Goal: Information Seeking & Learning: Learn about a topic

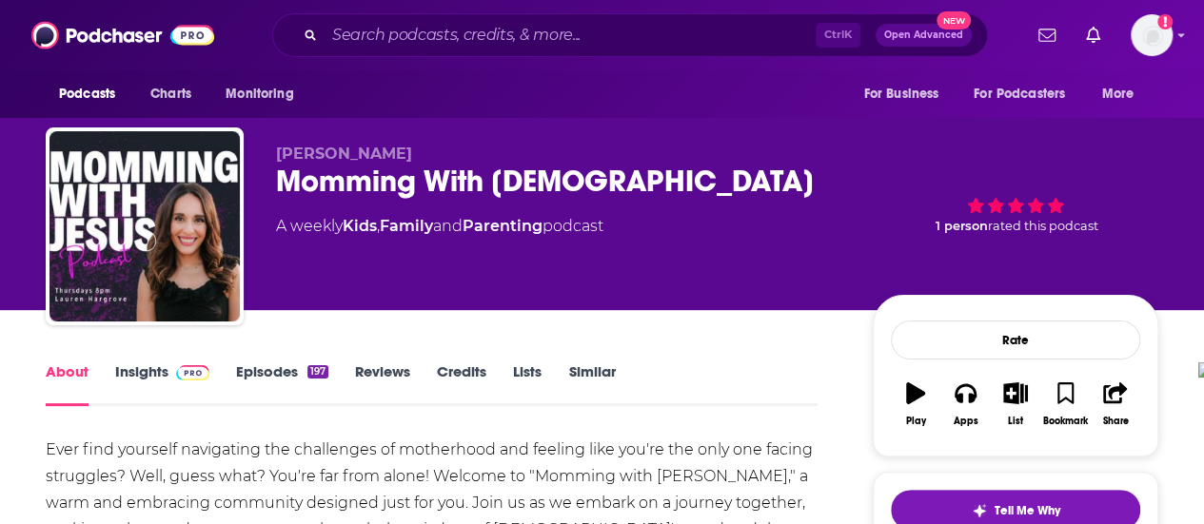
click at [579, 24] on input "Search podcasts, credits, & more..." at bounding box center [569, 35] width 491 height 30
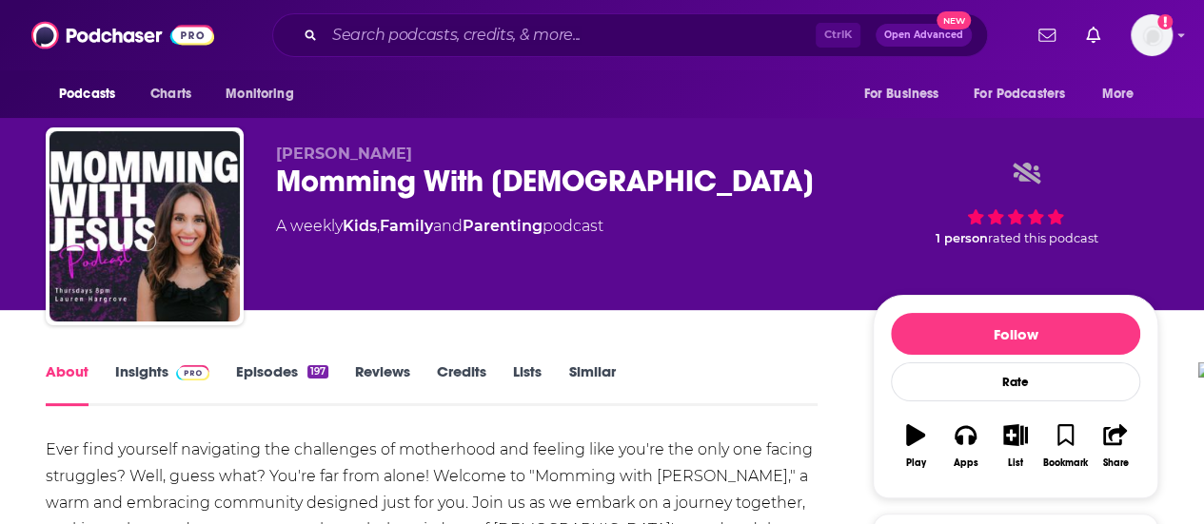
click at [559, 39] on input "Search podcasts, credits, & more..." at bounding box center [569, 35] width 491 height 30
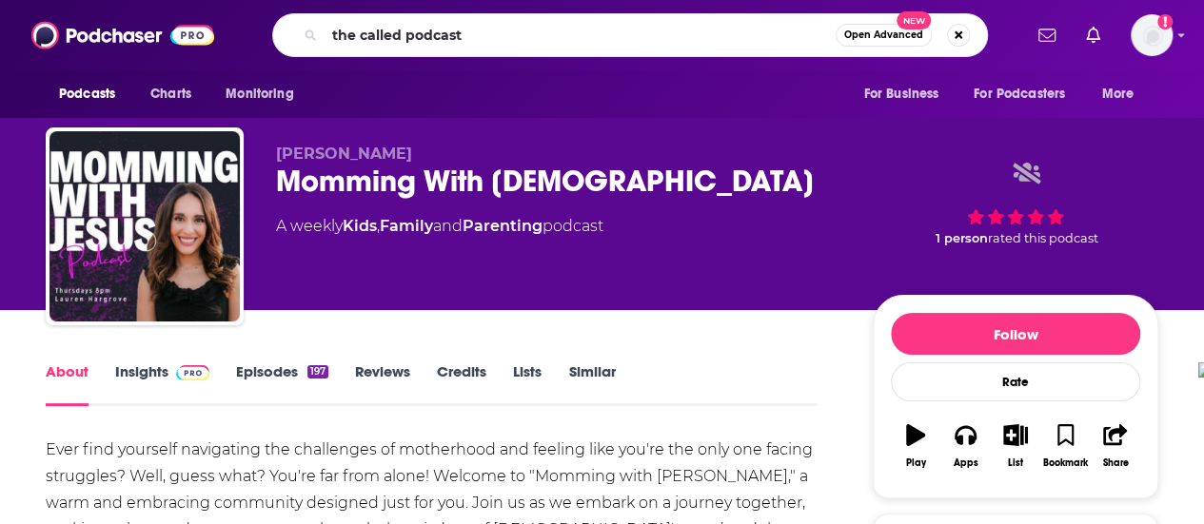
type input "the called podcast"
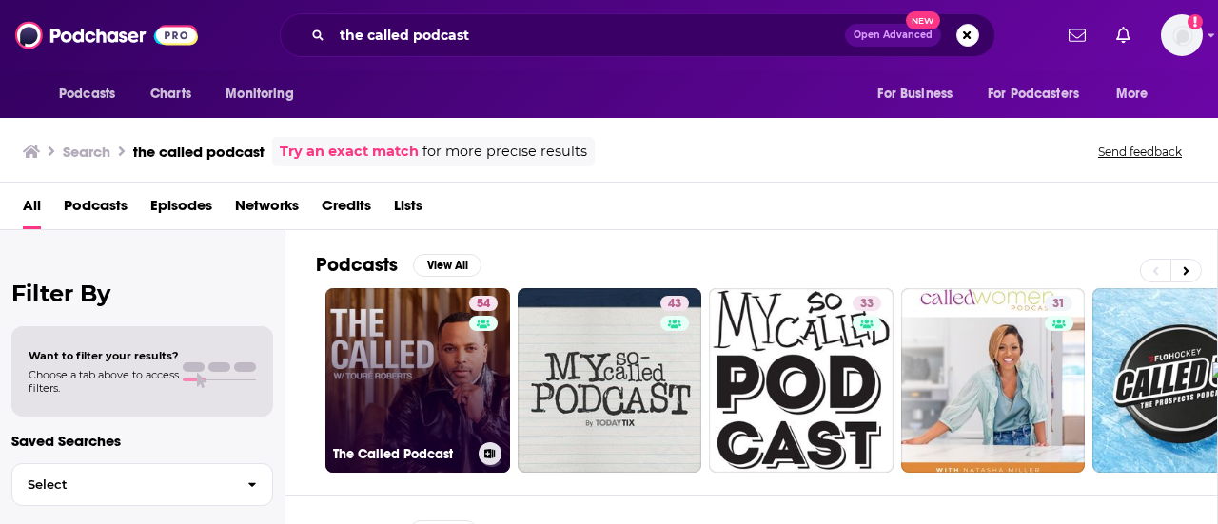
click at [464, 410] on link "54 The Called Podcast" at bounding box center [417, 380] width 185 height 185
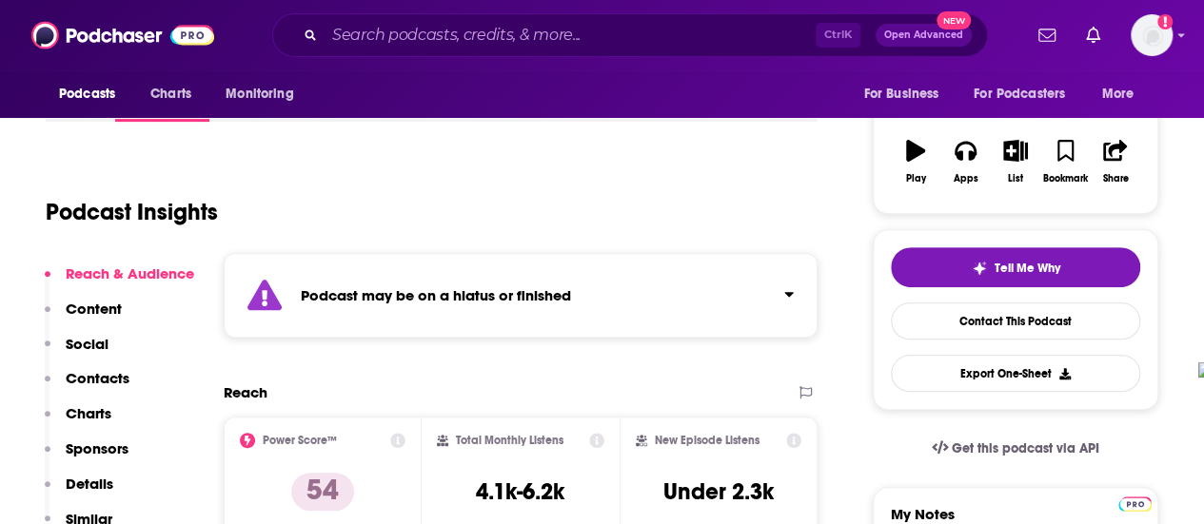
scroll to position [190, 0]
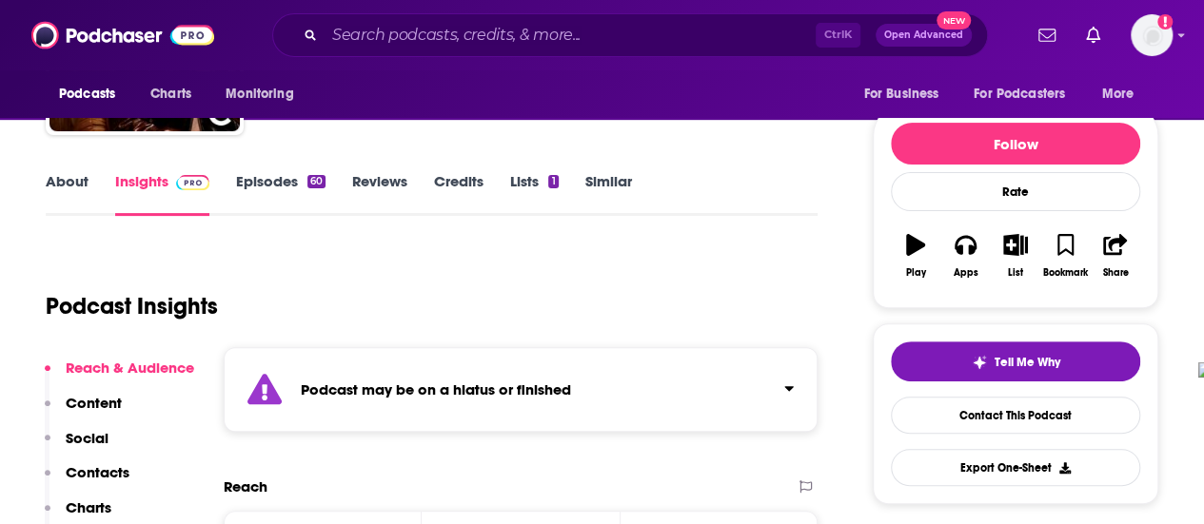
click at [63, 175] on link "About" at bounding box center [67, 194] width 43 height 44
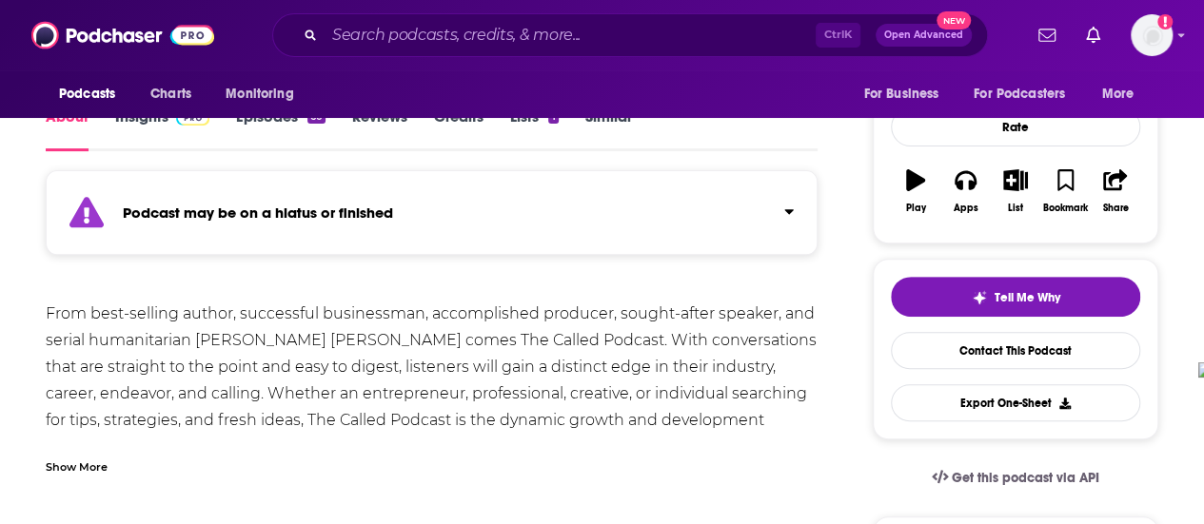
scroll to position [285, 0]
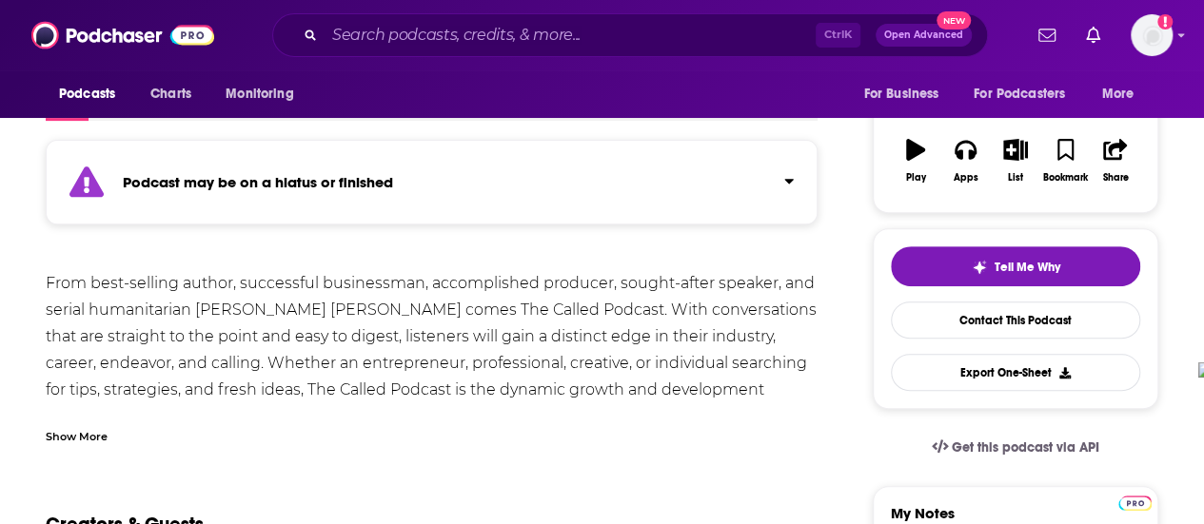
click at [65, 439] on div "Show More" at bounding box center [77, 435] width 62 height 18
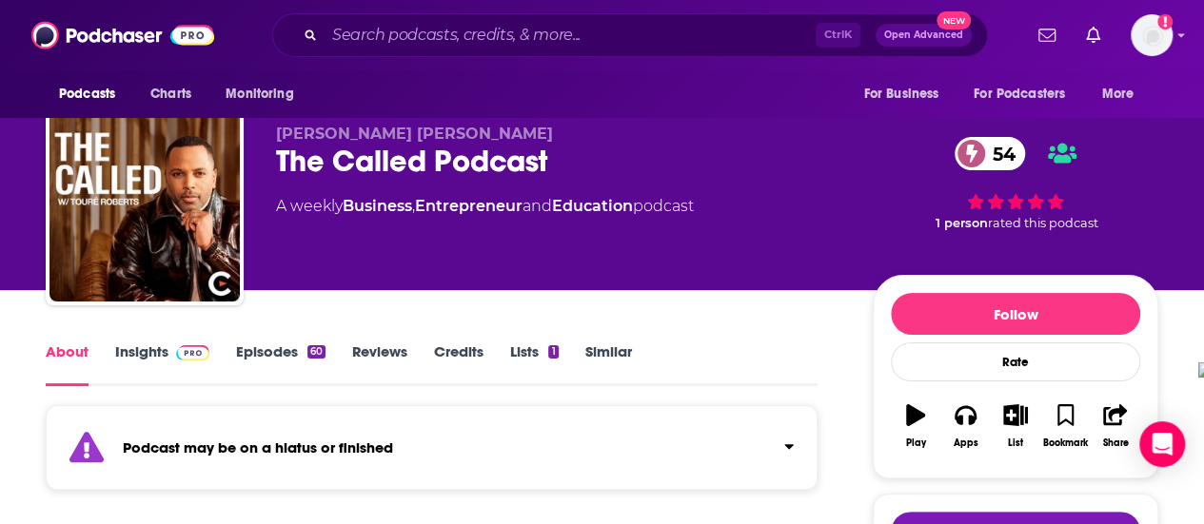
scroll to position [0, 0]
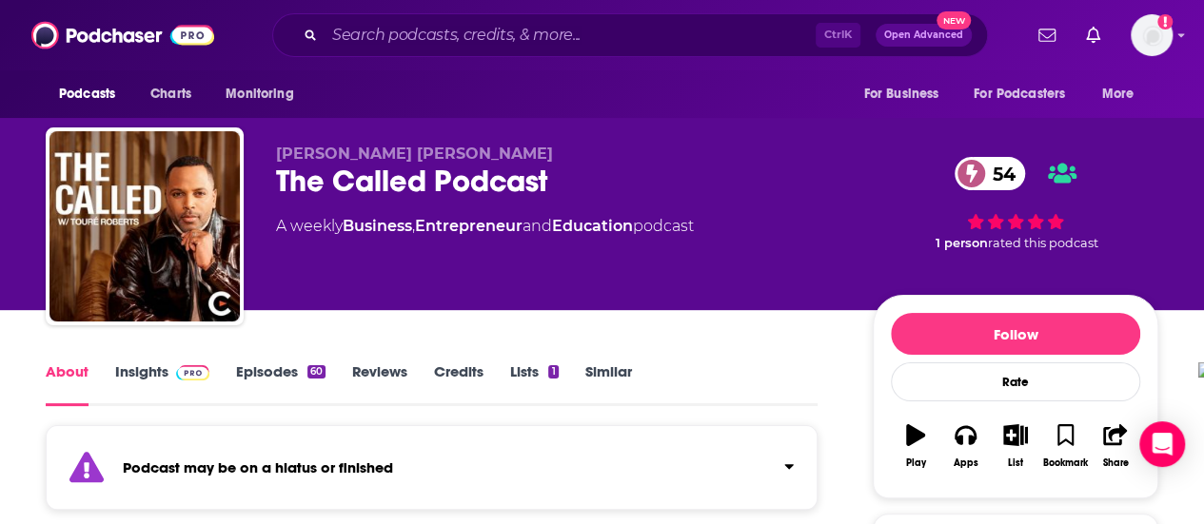
click at [308, 363] on link "Episodes 60" at bounding box center [280, 385] width 89 height 44
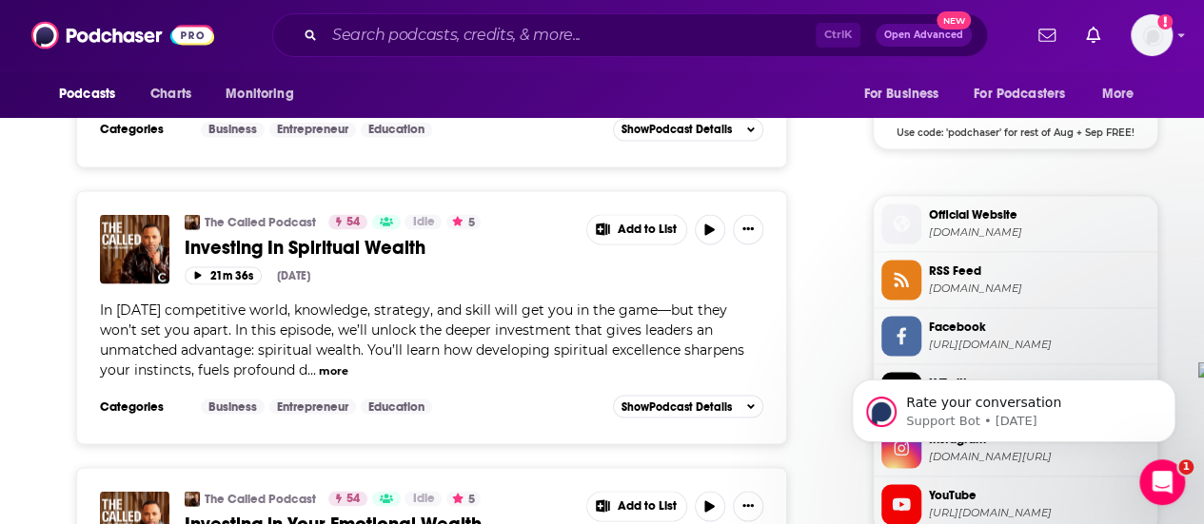
scroll to position [1618, 0]
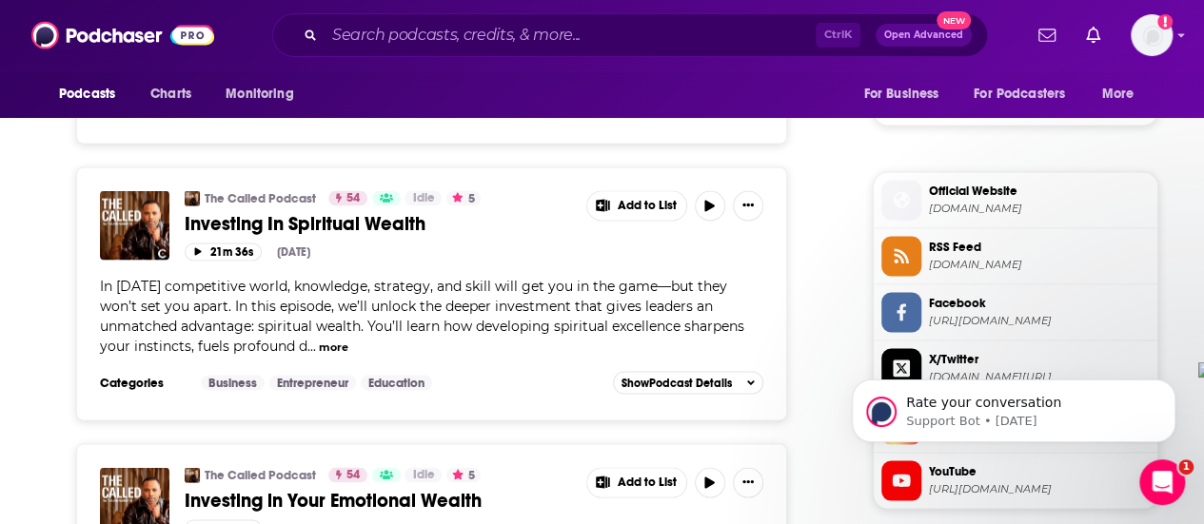
click at [320, 339] on button "more" at bounding box center [333, 347] width 29 height 16
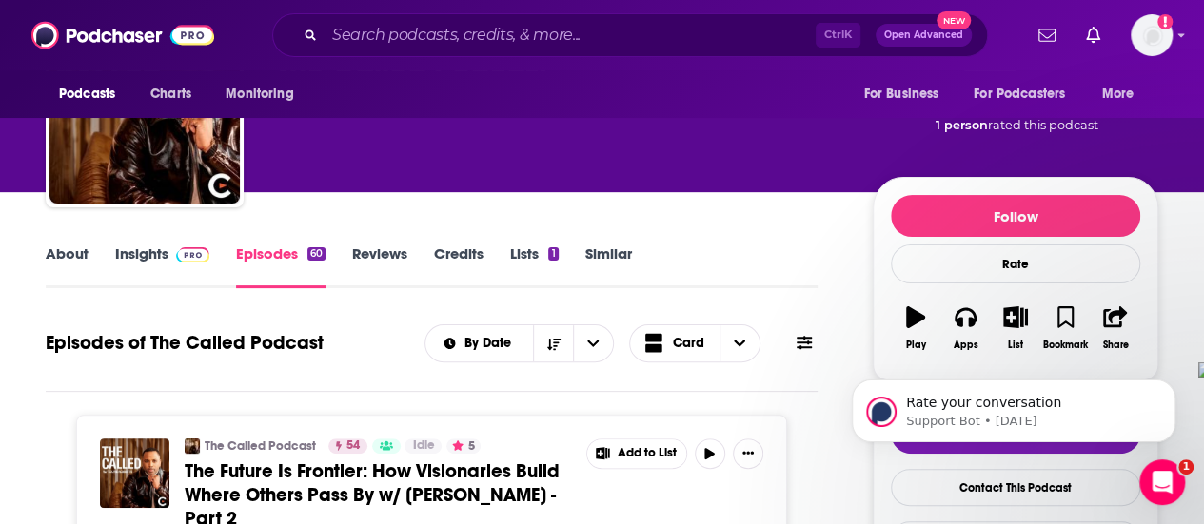
scroll to position [0, 0]
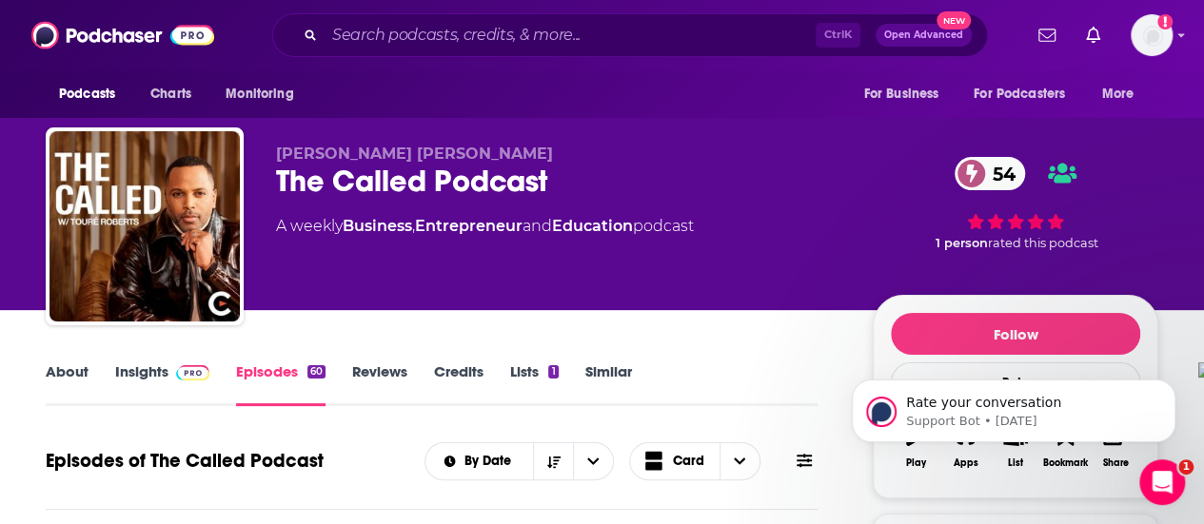
click at [150, 365] on link "Insights" at bounding box center [162, 385] width 94 height 44
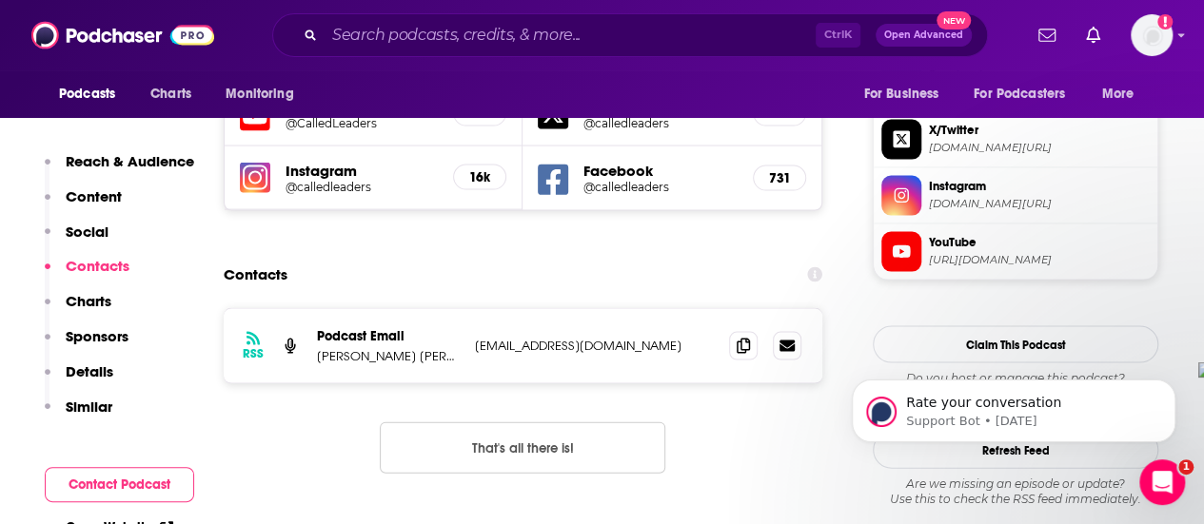
scroll to position [1808, 0]
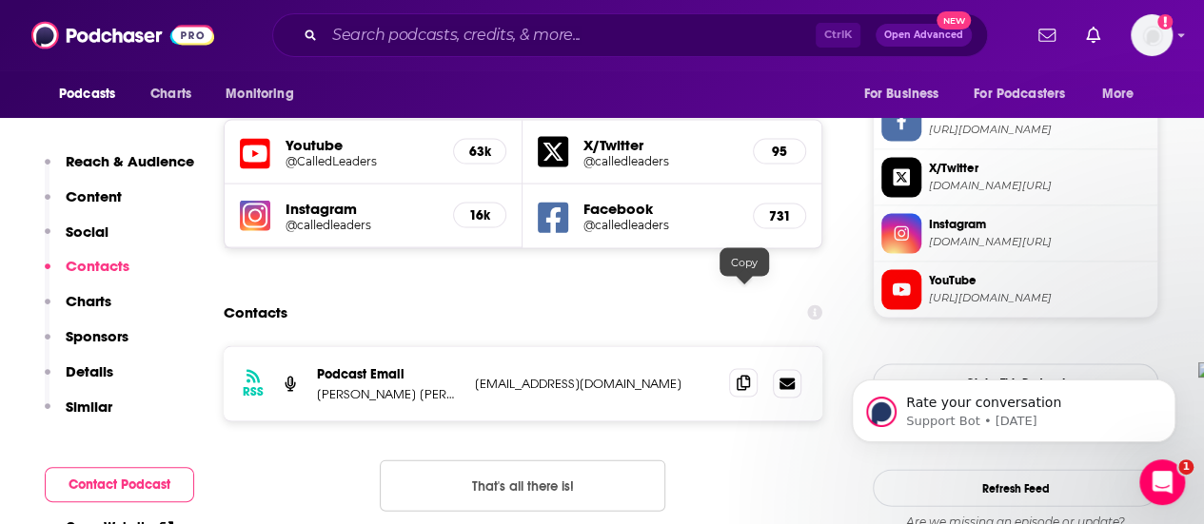
click at [740, 376] on icon at bounding box center [742, 383] width 13 height 15
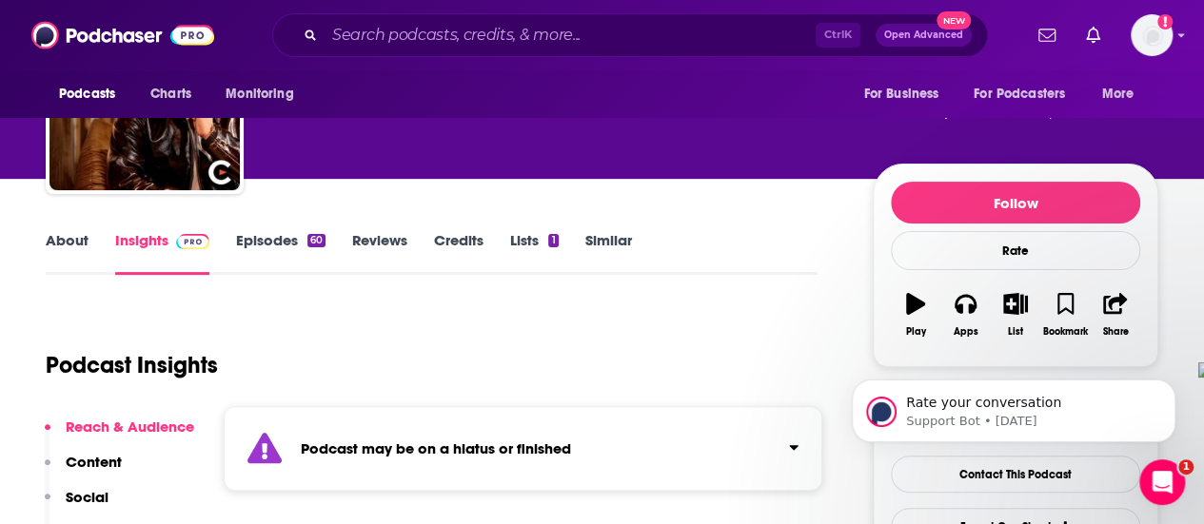
scroll to position [190, 0]
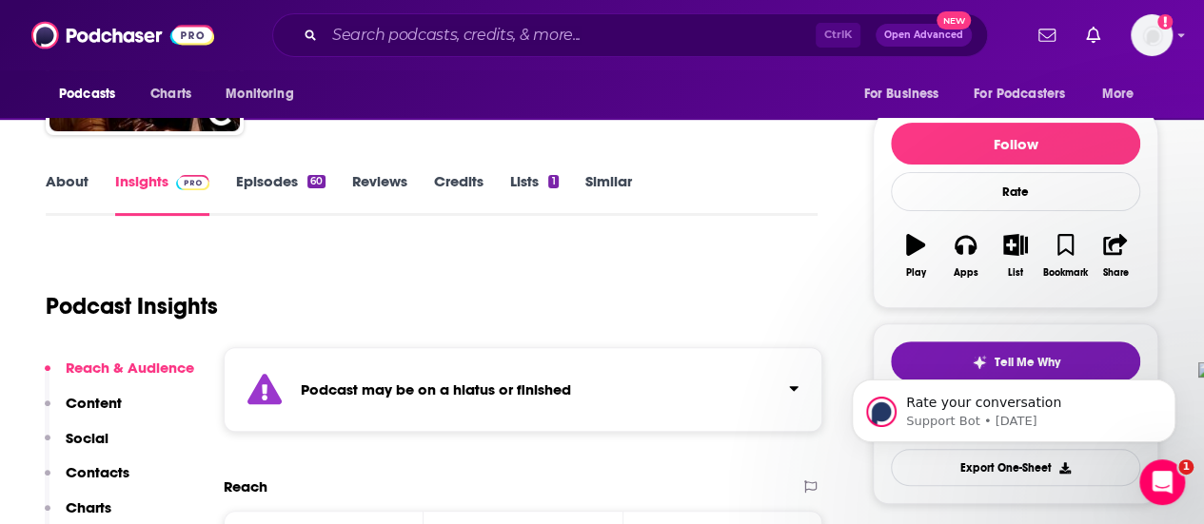
click at [77, 186] on link "About" at bounding box center [67, 194] width 43 height 44
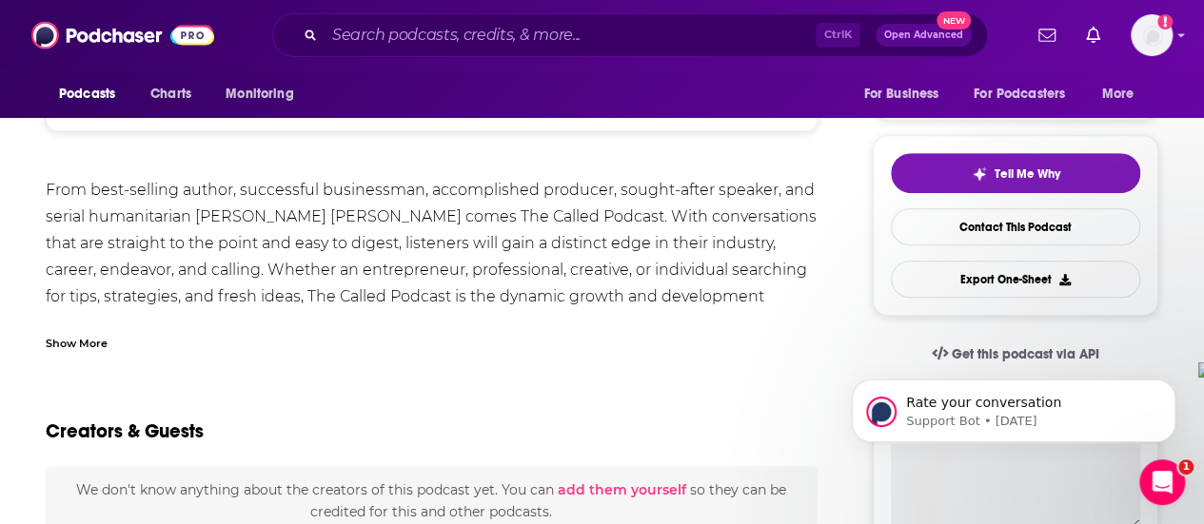
scroll to position [381, 0]
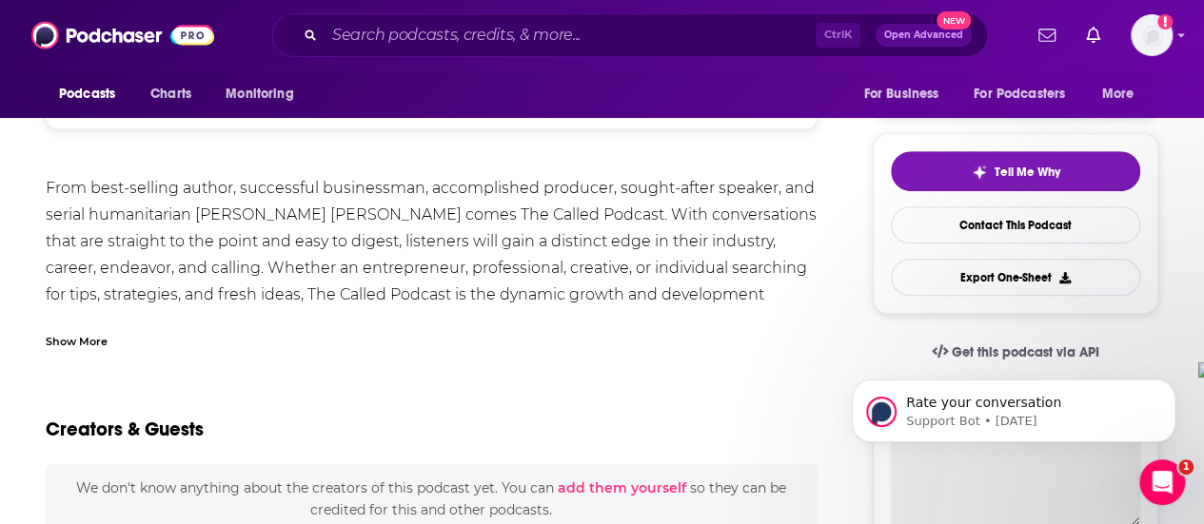
click at [93, 336] on div "Show More" at bounding box center [77, 340] width 62 height 18
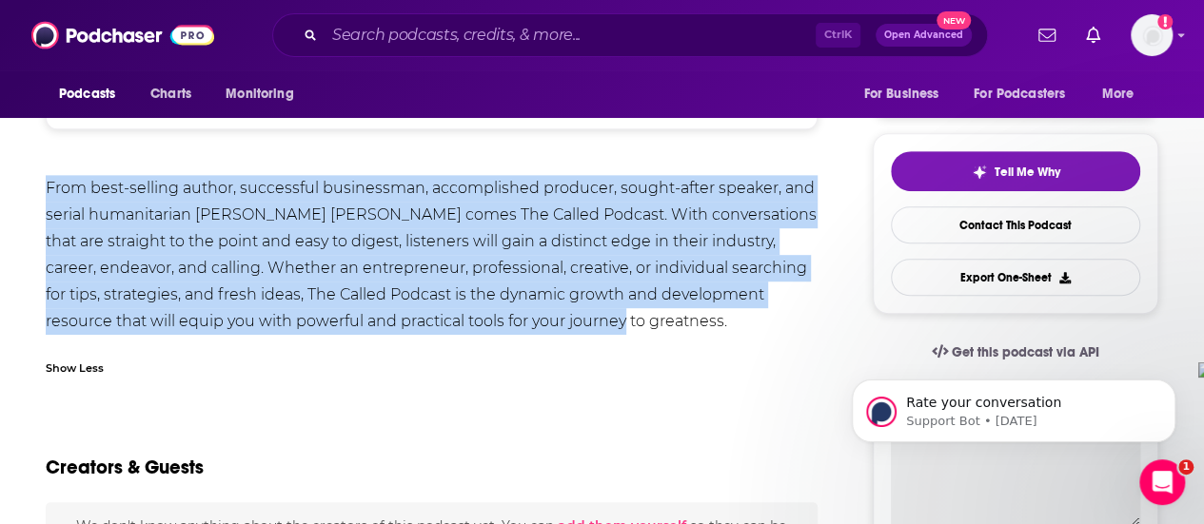
drag, startPoint x: 47, startPoint y: 184, endPoint x: 579, endPoint y: 317, distance: 549.3
click at [579, 317] on div "From best-selling author, successful businessman, accomplished producer, sought…" at bounding box center [432, 255] width 772 height 160
copy div "From best-selling author, successful businessman, accomplished producer, sought…"
